Goal: Transaction & Acquisition: Purchase product/service

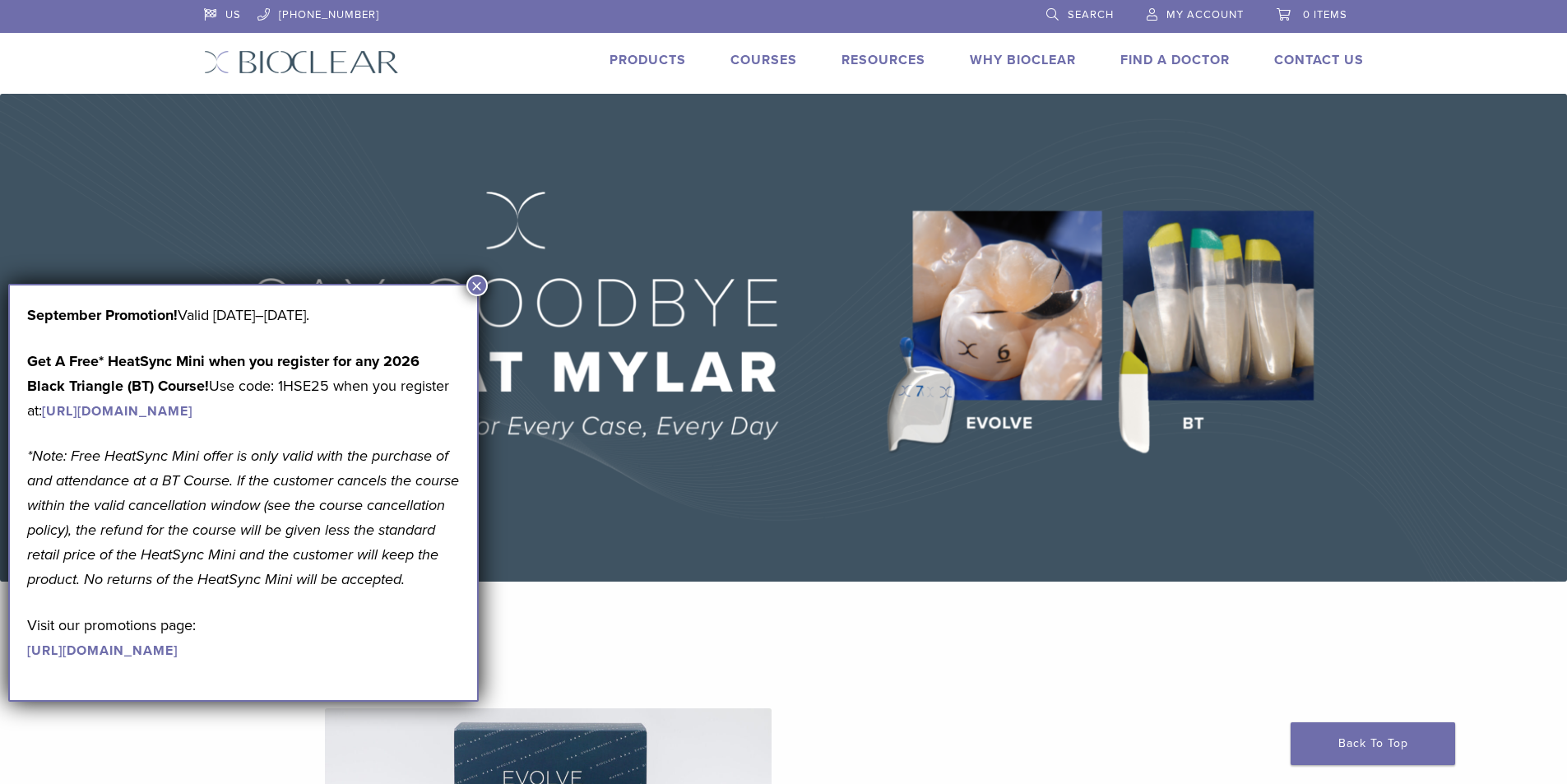
click at [471, 287] on button "×" at bounding box center [477, 285] width 21 height 21
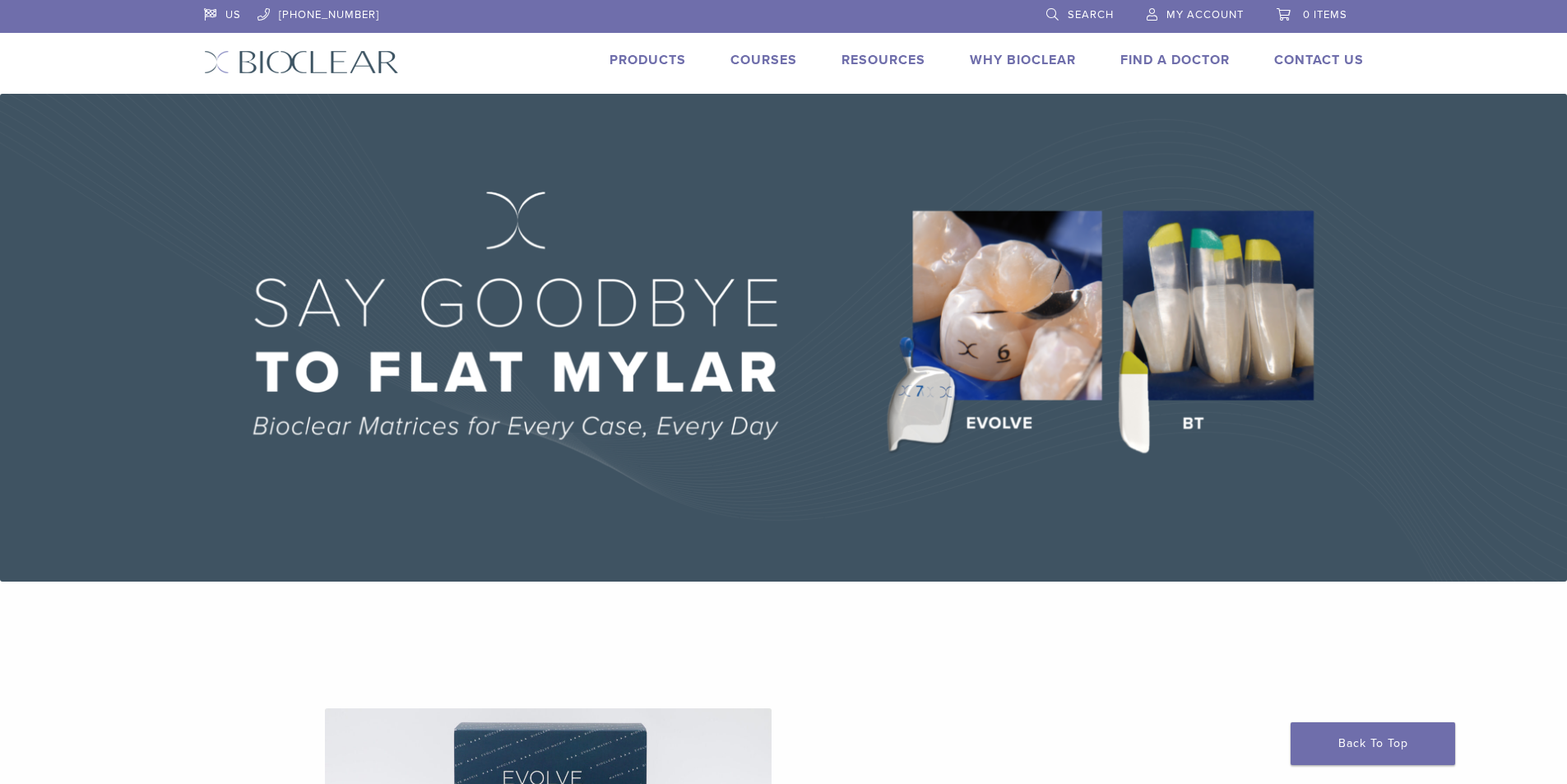
click at [629, 57] on link "Products" at bounding box center [647, 59] width 76 height 16
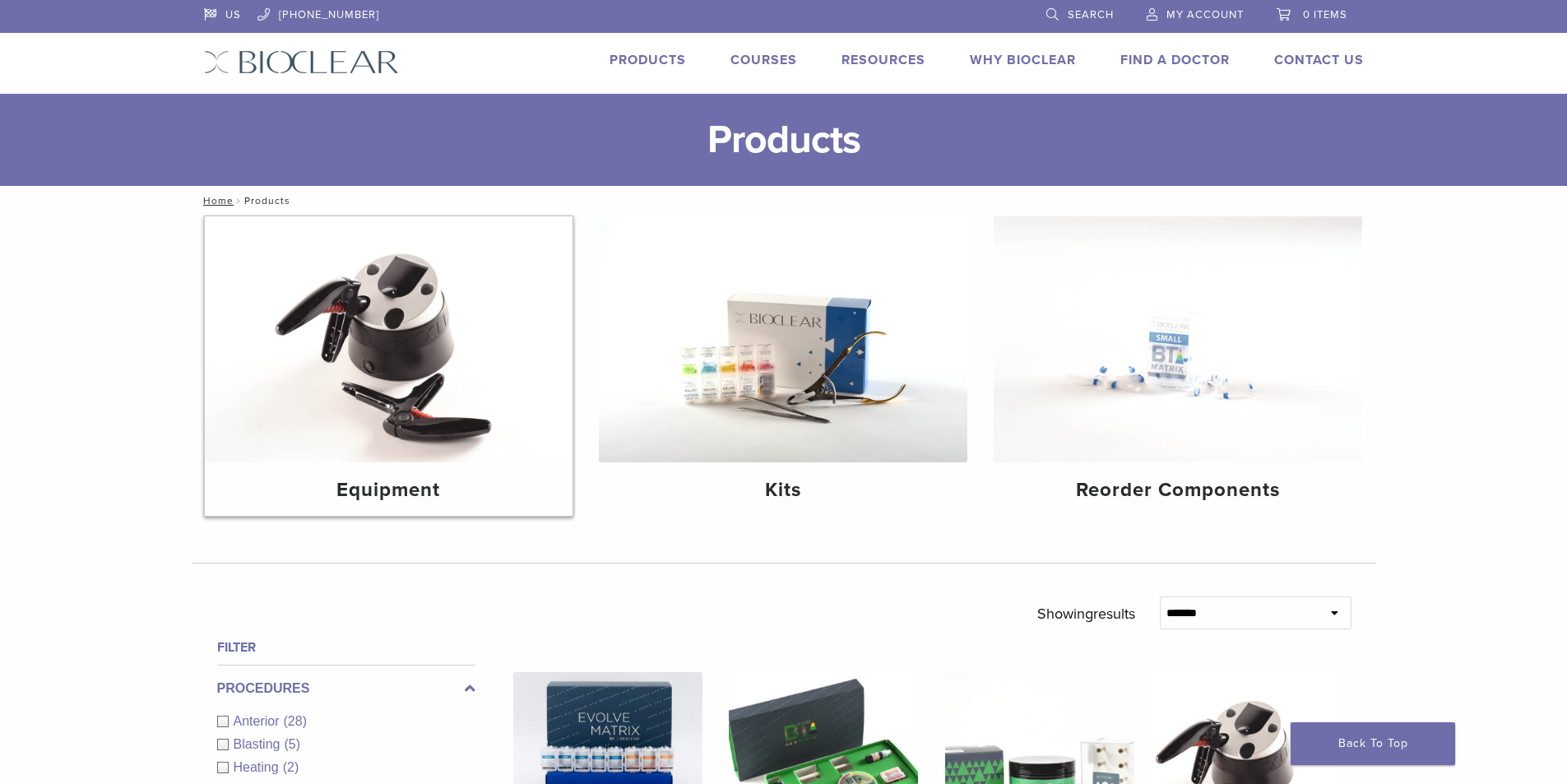
click at [406, 348] on img at bounding box center [388, 339] width 368 height 245
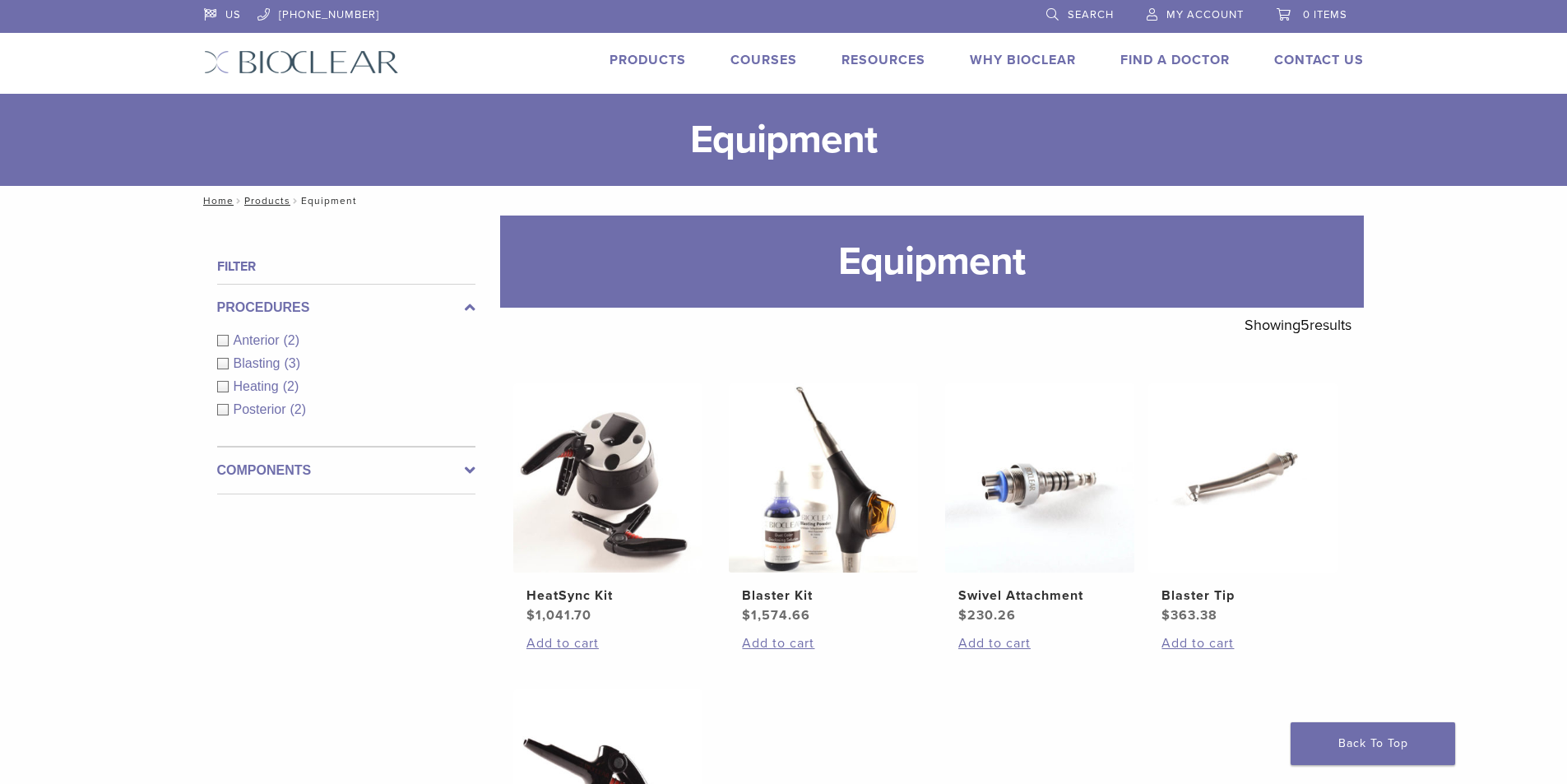
scroll to position [246, 0]
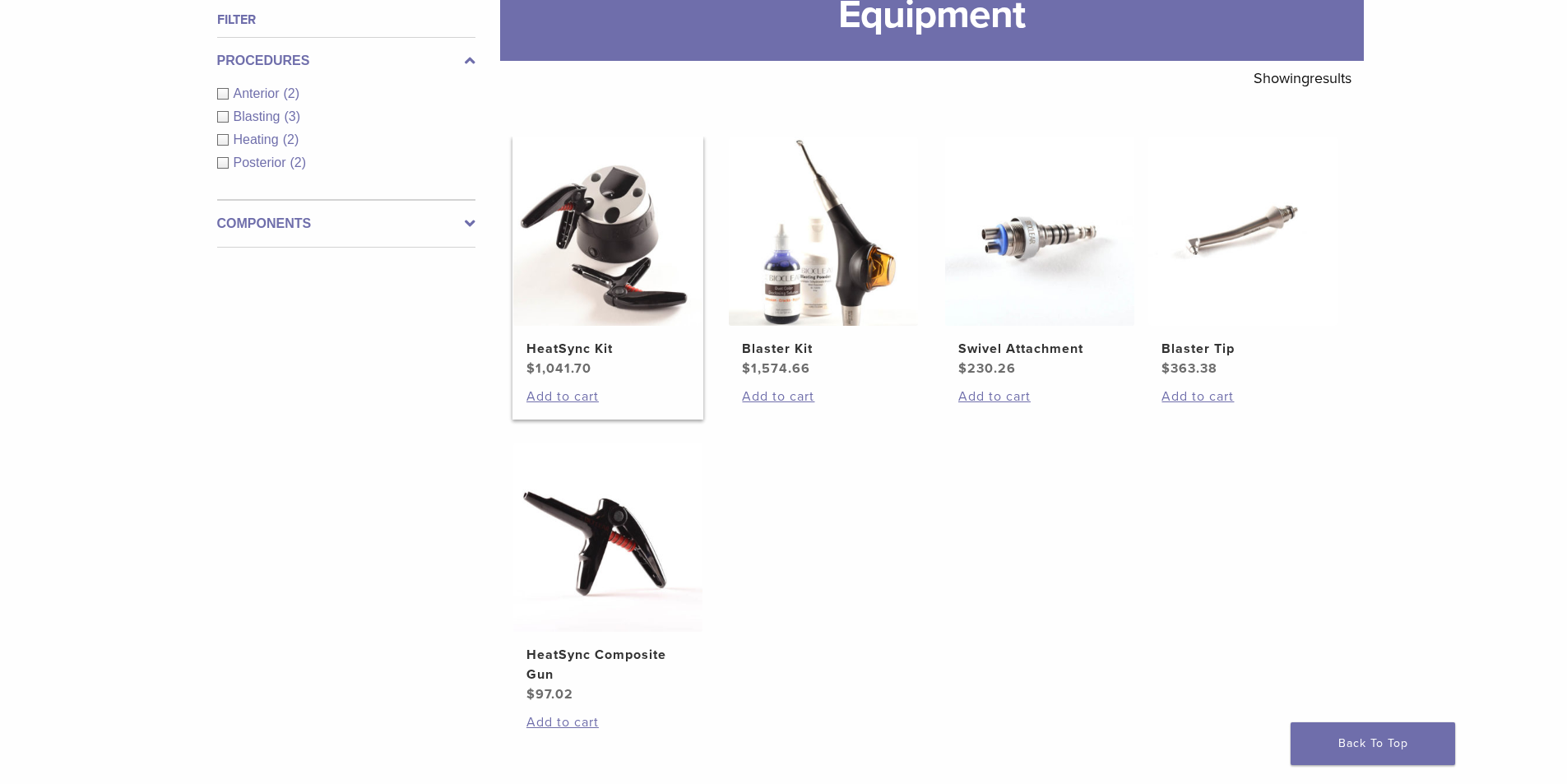
click at [618, 208] on img at bounding box center [607, 230] width 189 height 189
